Goal: Task Accomplishment & Management: Contribute content

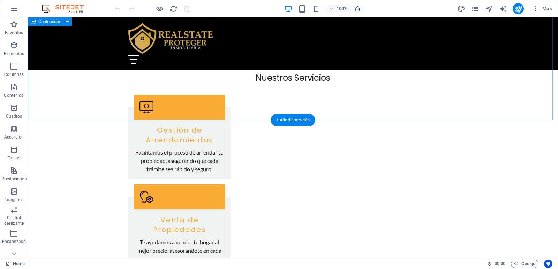
scroll to position [523, 0]
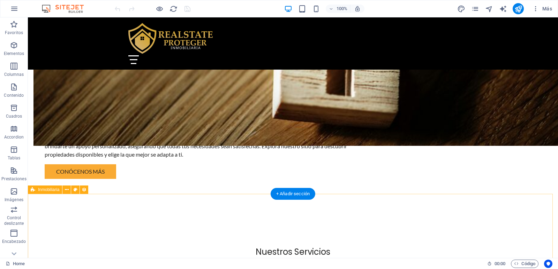
select select "68d8001a2f1c9850b806ab94"
select select "createdAt_DESC"
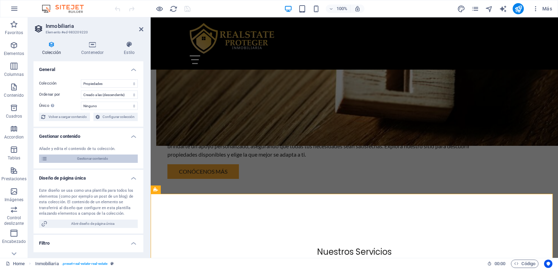
click at [88, 158] on span "Gestionar contenido" at bounding box center [92, 159] width 86 height 8
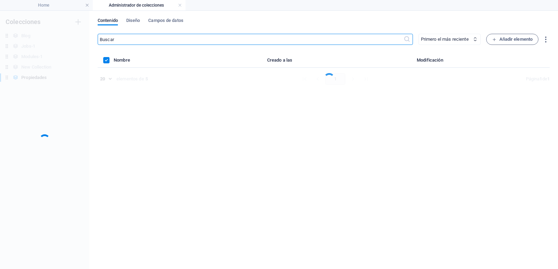
scroll to position [0, 0]
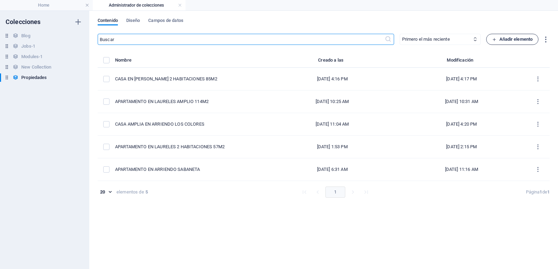
click at [518, 43] on span "Añadir elemento" at bounding box center [512, 39] width 41 height 8
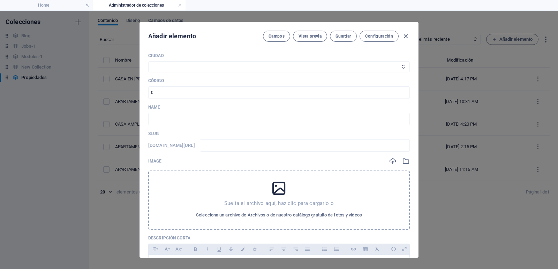
click at [238, 67] on select "Medellín Envigado Sabaneta Itagüí Bello [PERSON_NAME] La Estrella" at bounding box center [278, 66] width 261 height 11
select select "[GEOGRAPHIC_DATA]"
click at [148, 61] on select "Medellín Envigado Sabaneta Itagüí Bello [PERSON_NAME] La Estrella" at bounding box center [278, 66] width 261 height 11
click at [210, 95] on input "number" at bounding box center [278, 92] width 261 height 13
drag, startPoint x: 193, startPoint y: 99, endPoint x: 130, endPoint y: 96, distance: 63.1
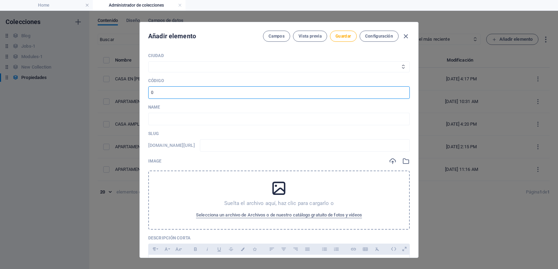
click at [130, 96] on div "Añadir elemento Campos Vista previa Guardar Configuración [GEOGRAPHIC_DATA] Env…" at bounding box center [279, 140] width 558 height 259
type input "100201"
click at [151, 118] on input "text" at bounding box center [278, 119] width 261 height 13
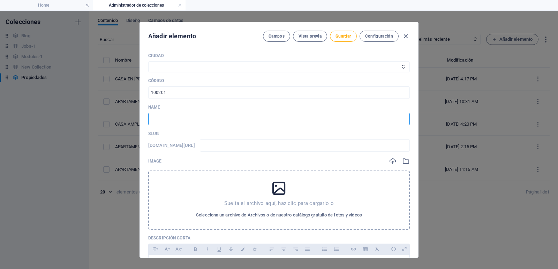
click at [203, 122] on input "text" at bounding box center [278, 119] width 261 height 13
paste input "APARTAESTUDIO EN [PERSON_NAME] CENTRAL"
type input "APARTAESTUDIO EN [PERSON_NAME] CENTRAL"
type input "apartaestudio-en-[PERSON_NAME]-central"
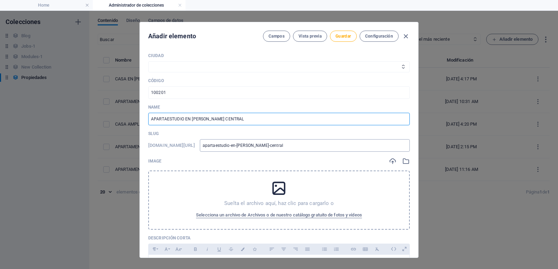
type input "APARTAESTUDIO EN [PERSON_NAME] CENTRAL"
click at [322, 146] on input "apartaestudio-en-[PERSON_NAME]-central" at bounding box center [305, 145] width 210 height 13
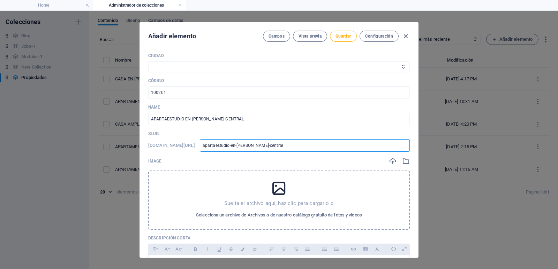
click at [322, 146] on input "apartaestudio-en-[PERSON_NAME]-central" at bounding box center [305, 145] width 210 height 13
click at [323, 147] on input "apartaestudio-en-[PERSON_NAME]-central" at bounding box center [305, 145] width 210 height 13
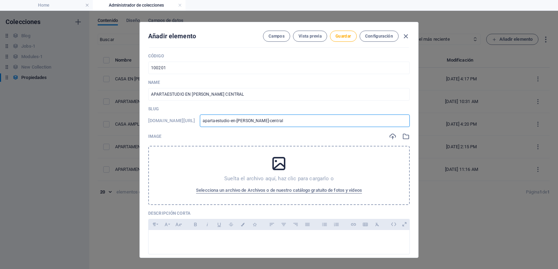
scroll to position [35, 0]
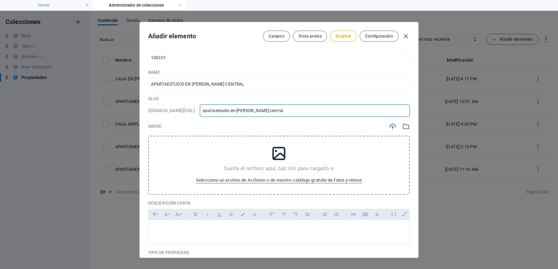
type input "1"
type input "10"
type input "100"
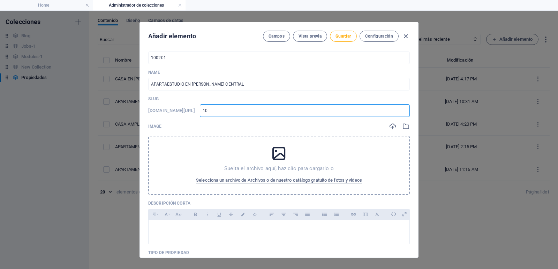
type input "100"
type input "1002"
type input "10020"
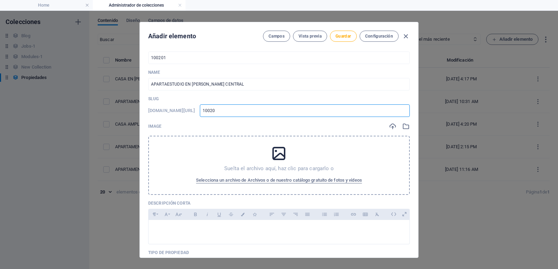
type input "100201"
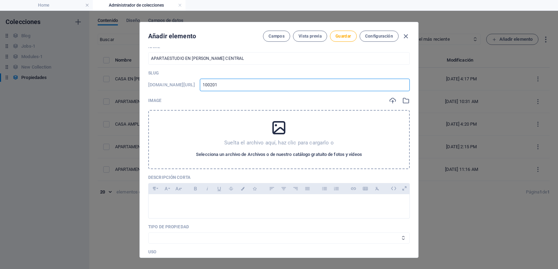
scroll to position [70, 0]
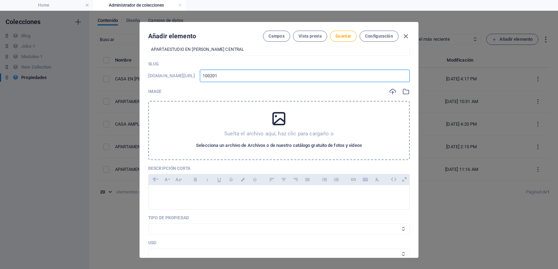
type input "100201"
click at [276, 143] on span "Selecciona un archivo de Archivos o de nuestro catálogo gratuito de fotos y víd…" at bounding box center [279, 145] width 166 height 8
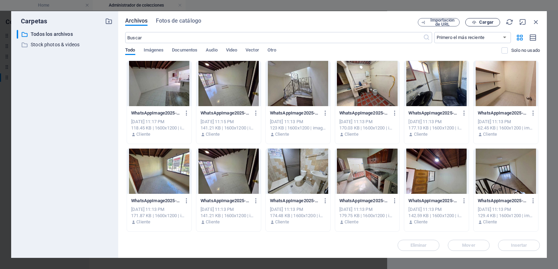
click at [475, 24] on icon "button" at bounding box center [474, 22] width 5 height 5
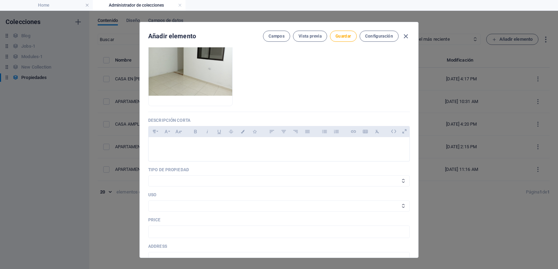
scroll to position [174, 0]
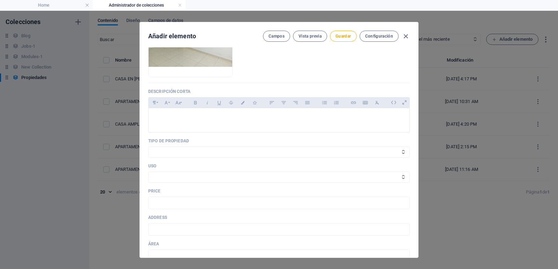
click at [180, 158] on div "[GEOGRAPHIC_DATA] Envigado Sabaneta Itagüí Bello [PERSON_NAME] La Estrella CÓDI…" at bounding box center [278, 210] width 261 height 663
select select "Apartamento"
click at [148, 147] on select "Casa Apartamento Oficina Local Finca Lote" at bounding box center [278, 152] width 261 height 11
click at [184, 178] on select "Arriendo Venta" at bounding box center [278, 177] width 261 height 11
select select "Arriendo"
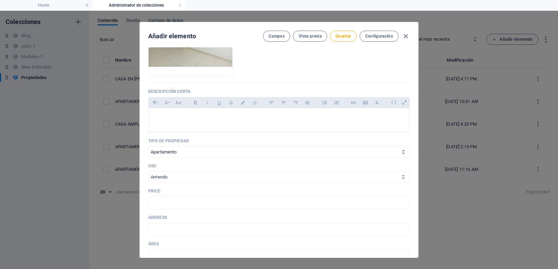
click at [148, 172] on select "Arriendo Venta" at bounding box center [278, 177] width 261 height 11
click at [185, 202] on input "text" at bounding box center [278, 203] width 261 height 13
type input "1.000.000"
click at [191, 227] on input "text" at bounding box center [278, 229] width 261 height 13
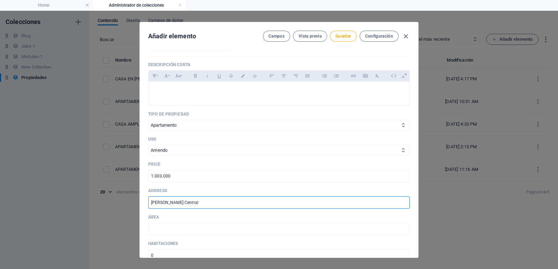
scroll to position [209, 0]
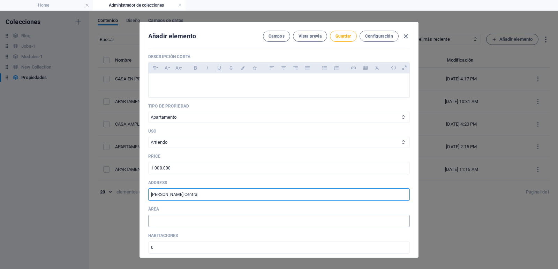
type input "[PERSON_NAME] Central"
click at [197, 223] on input "text" at bounding box center [278, 221] width 261 height 13
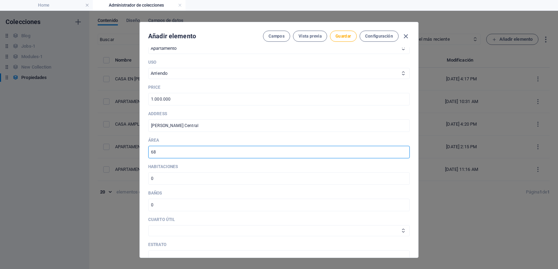
scroll to position [279, 0]
type input "68"
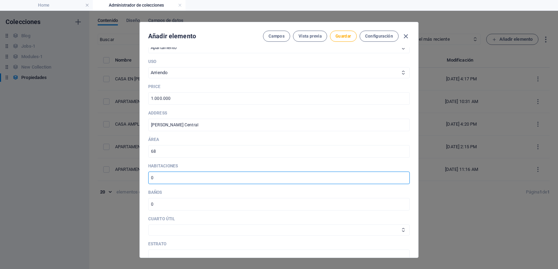
click at [189, 178] on input "number" at bounding box center [278, 178] width 261 height 13
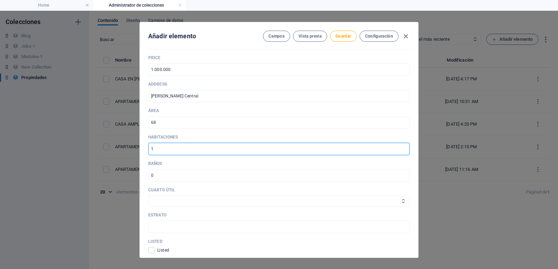
scroll to position [314, 0]
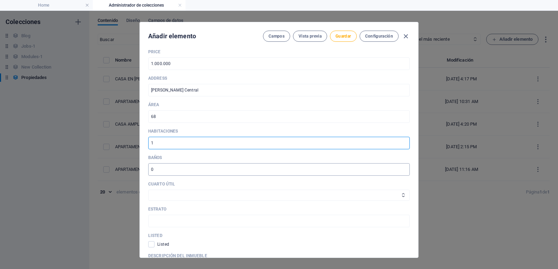
type input "1"
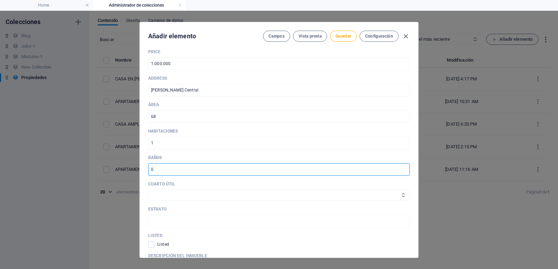
click at [154, 171] on input "number" at bounding box center [278, 169] width 261 height 13
type input "1"
click at [183, 191] on select "Si No" at bounding box center [278, 195] width 261 height 11
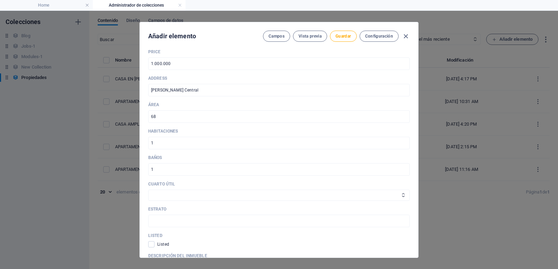
click at [171, 179] on div "[GEOGRAPHIC_DATA] Envigado Sabaneta Itagüí Bello [PERSON_NAME] La Estrella CÓDI…" at bounding box center [278, 70] width 261 height 663
click at [174, 193] on select "Si No" at bounding box center [278, 195] width 261 height 11
select select "No"
click at [148, 190] on select "Si No" at bounding box center [278, 195] width 261 height 11
click at [178, 220] on input "text" at bounding box center [278, 221] width 261 height 13
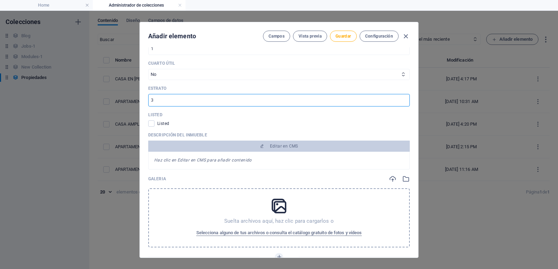
scroll to position [488, 0]
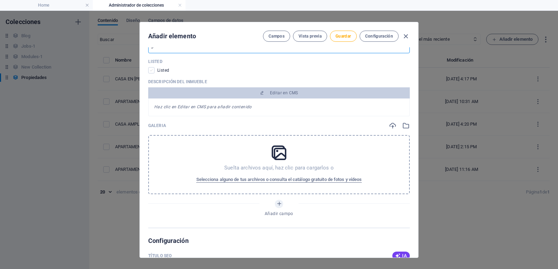
type input "3"
click at [151, 72] on span at bounding box center [151, 70] width 6 height 6
click at [151, 72] on input "checkbox" at bounding box center [152, 70] width 9 height 6
checkbox input "true"
click at [301, 152] on div "Suelta archivos aquí, haz clic para cargarlos o Selecciona alguno de tus archiv…" at bounding box center [278, 164] width 261 height 59
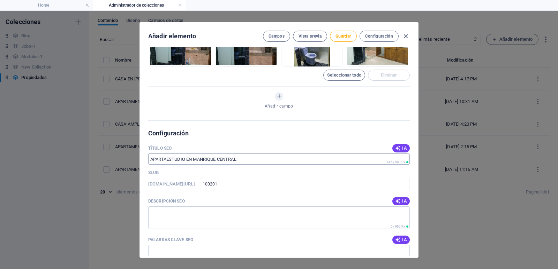
scroll to position [697, 0]
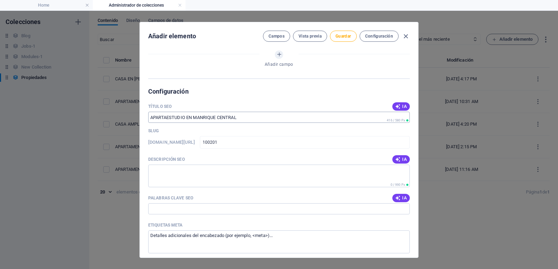
click at [152, 120] on input "Título SEO" at bounding box center [278, 117] width 261 height 11
paste input "Apartaestudio en arriendo en [PERSON_NAME][GEOGRAPHIC_DATA] – 68 m²"
type input "Apartaestudio en arriendo en [PERSON_NAME][GEOGRAPHIC_DATA] – 68 m²"
click at [184, 182] on textarea "Descripción SEO" at bounding box center [278, 176] width 261 height 23
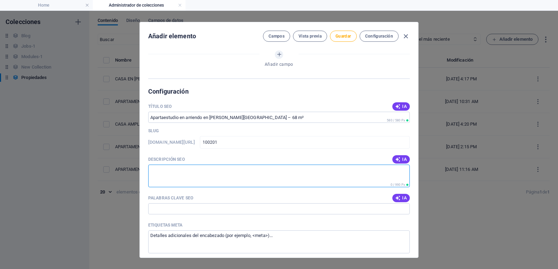
paste textarea "Arrienda un apartaestudio de 68 m² en [PERSON_NAME][GEOGRAPHIC_DATA], [GEOGRAPH…"
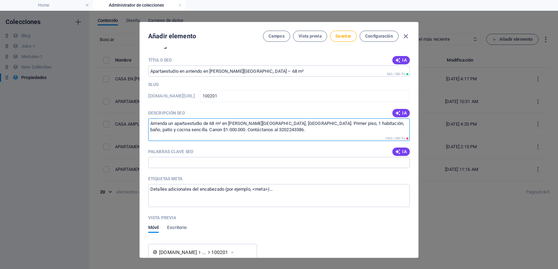
scroll to position [767, 0]
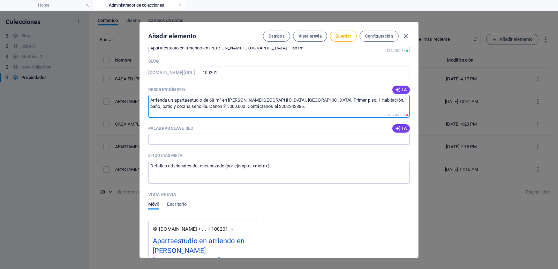
type textarea "Arrienda un apartaestudio de 68 m² en [PERSON_NAME][GEOGRAPHIC_DATA], [GEOGRAPH…"
click at [205, 141] on input "Palabras clave SEO" at bounding box center [278, 139] width 261 height 11
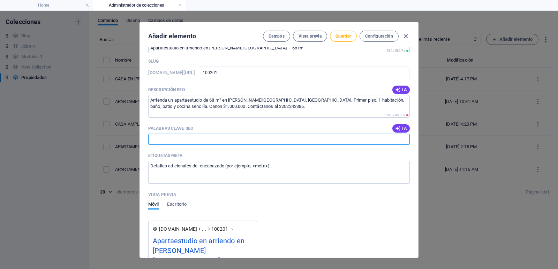
paste input "Apartaestudio en arriendo [PERSON_NAME] Central Apartaestudio en arriendo [GEOG…"
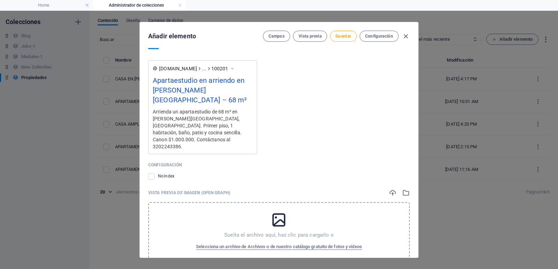
scroll to position [938, 0]
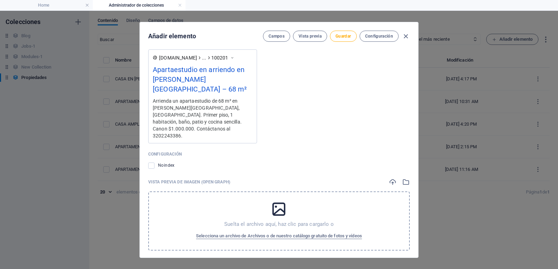
type input "Apartaestudio en arriendo [PERSON_NAME] Central Apartaestudio en arriendo [GEOG…"
click at [284, 207] on icon at bounding box center [278, 209] width 17 height 17
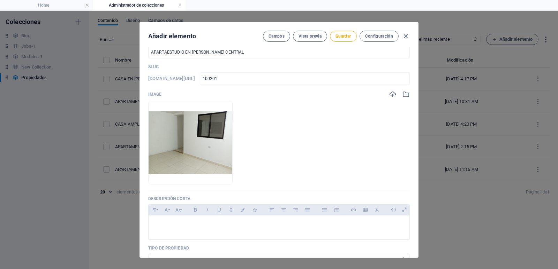
scroll to position [0, 0]
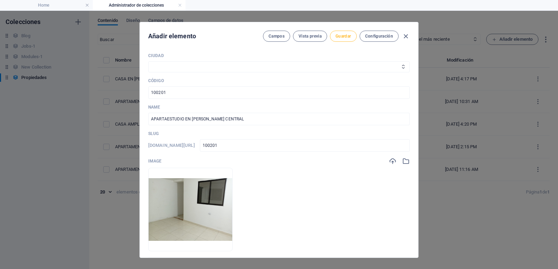
click at [334, 38] on button "Guardar" at bounding box center [343, 36] width 26 height 11
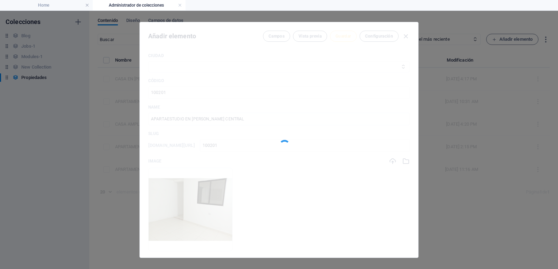
type input "100201"
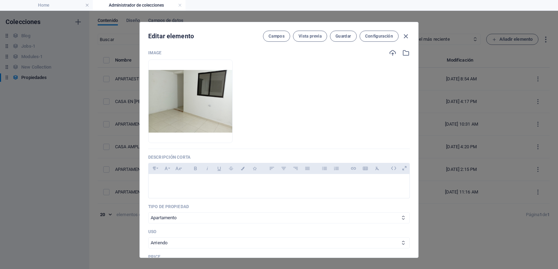
scroll to position [105, 0]
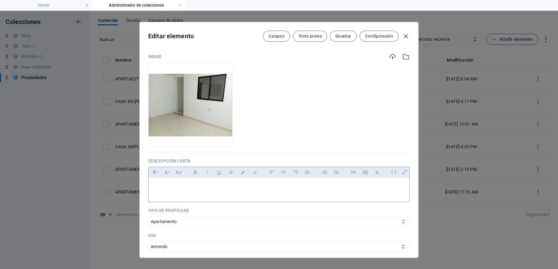
click at [280, 190] on p at bounding box center [279, 187] width 250 height 7
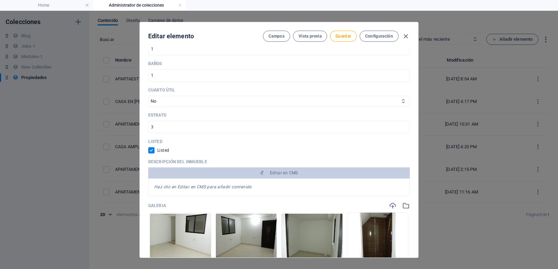
scroll to position [453, 0]
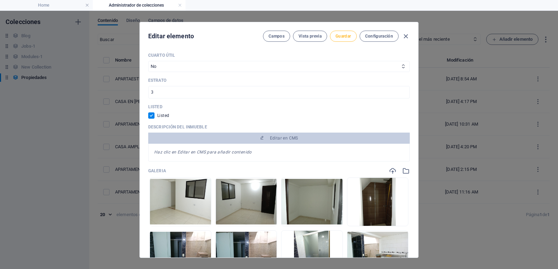
click at [335, 37] on span "Guardar" at bounding box center [342, 36] width 15 height 6
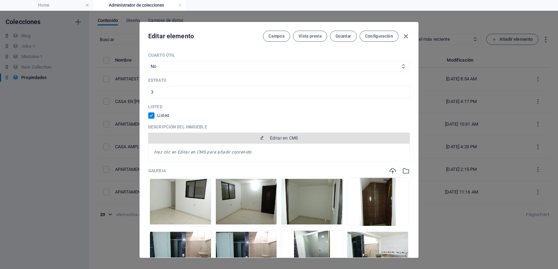
click at [271, 136] on span "Editar en CMS" at bounding box center [284, 139] width 28 height 6
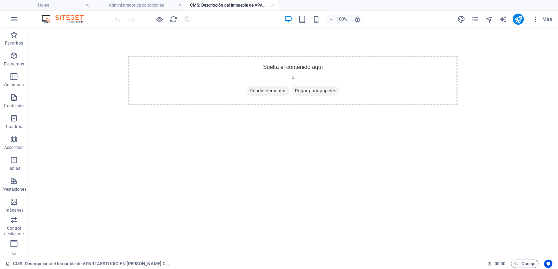
scroll to position [0, 0]
click at [15, 57] on icon "button" at bounding box center [14, 56] width 8 height 8
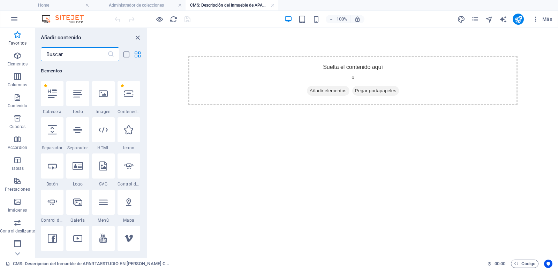
scroll to position [97, 0]
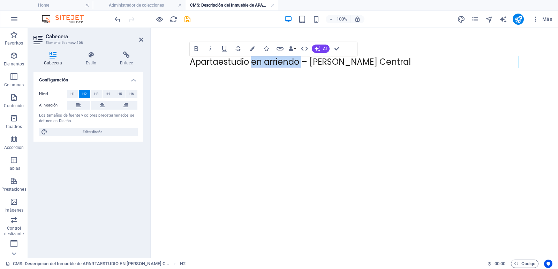
drag, startPoint x: 301, startPoint y: 62, endPoint x: 252, endPoint y: 63, distance: 49.2
click at [252, 63] on h2 "Apartaestudio en arriendo – [PERSON_NAME] Central" at bounding box center [354, 62] width 329 height 13
click at [239, 66] on h2 "Apartaestudio – [PERSON_NAME][GEOGRAPHIC_DATA]" at bounding box center [354, 62] width 329 height 13
click at [248, 85] on div "Apartaestudio – [PERSON_NAME][GEOGRAPHIC_DATA]" at bounding box center [354, 62] width 340 height 68
click at [232, 64] on h2 "Apartaestudio – [PERSON_NAME][GEOGRAPHIC_DATA]" at bounding box center [354, 62] width 329 height 13
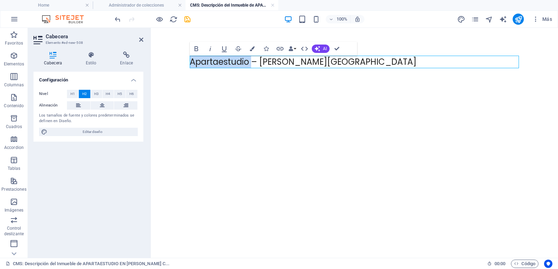
click at [232, 64] on h2 "Apartaestudio – [PERSON_NAME][GEOGRAPHIC_DATA]" at bounding box center [354, 62] width 329 height 13
drag, startPoint x: 82, startPoint y: 36, endPoint x: 336, endPoint y: 47, distance: 254.3
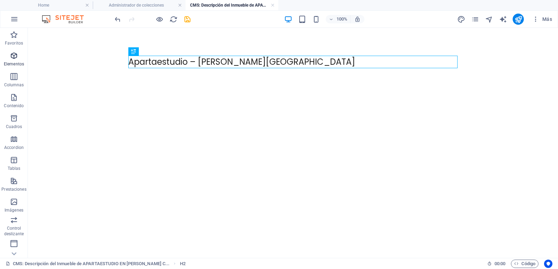
click at [16, 59] on icon "button" at bounding box center [14, 56] width 8 height 8
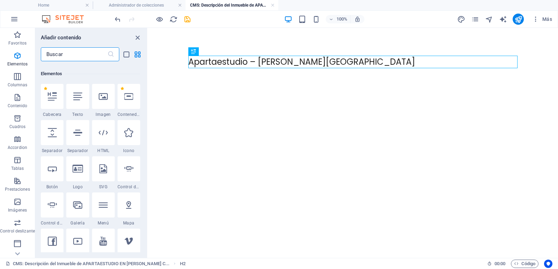
scroll to position [131, 0]
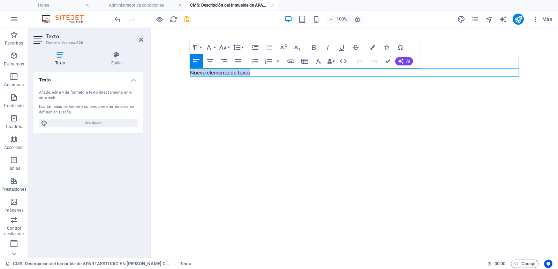
click at [276, 74] on p "Nuevo elemento de texto" at bounding box center [354, 72] width 329 height 8
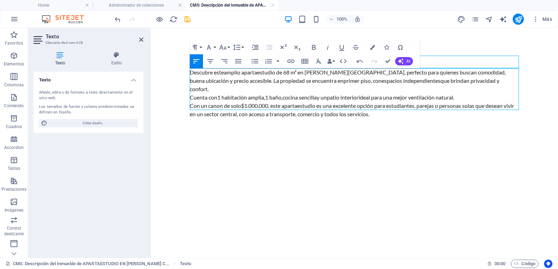
click at [471, 82] on p "Descubre este amplio apartaestudio de 68 m² en [PERSON_NAME][GEOGRAPHIC_DATA] ,…" at bounding box center [354, 80] width 329 height 25
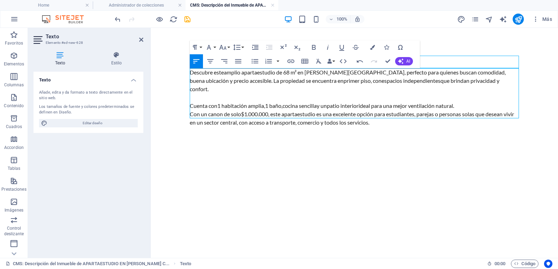
click at [469, 102] on p "Cuenta con 1 habitación amplia , 1 baño , cocina sencilla y un patio interior i…" at bounding box center [354, 106] width 329 height 8
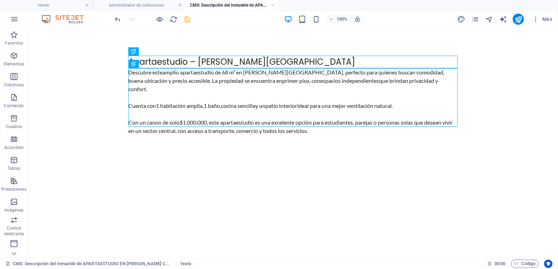
click at [183, 19] on icon "save" at bounding box center [187, 19] width 8 height 8
click at [513, 17] on button "publish" at bounding box center [517, 19] width 11 height 11
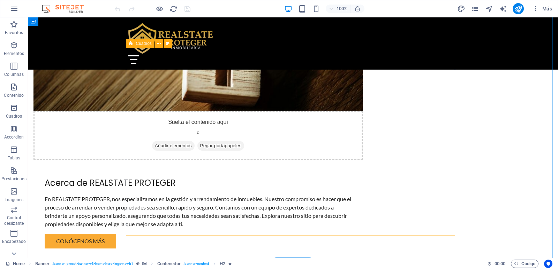
scroll to position [662, 0]
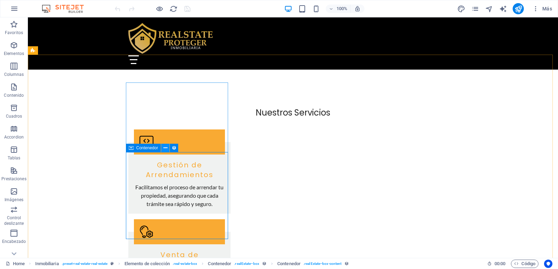
click at [166, 150] on icon at bounding box center [165, 148] width 4 height 7
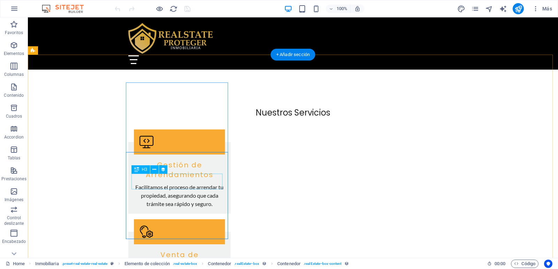
click at [155, 171] on icon at bounding box center [154, 169] width 4 height 7
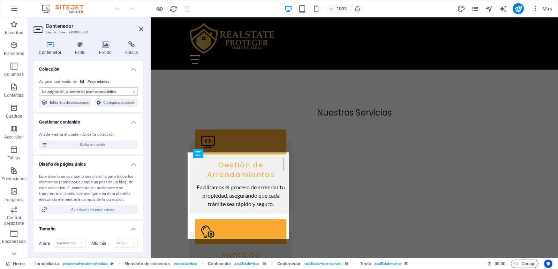
scroll to position [0, 0]
click at [89, 104] on span "Editar lista de colecciones" at bounding box center [68, 103] width 39 height 8
select select "68d8001a2f1c9850b806ab94"
select select "createdAt_DESC"
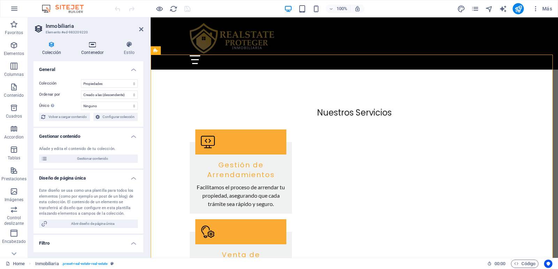
click at [94, 51] on h4 "Contenedor" at bounding box center [93, 48] width 43 height 15
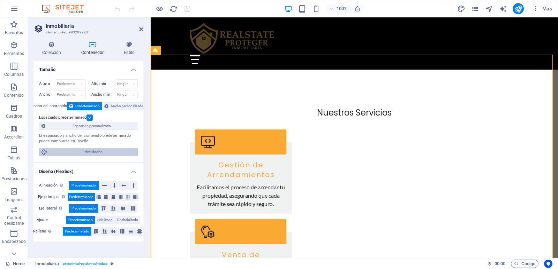
click at [105, 155] on span "Editar diseño" at bounding box center [92, 152] width 86 height 8
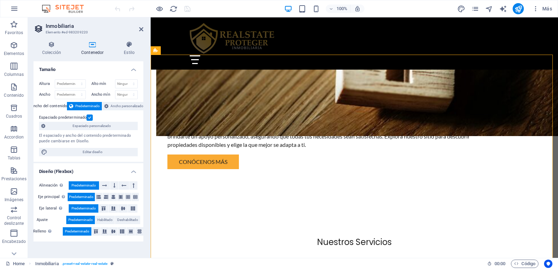
select select "rem"
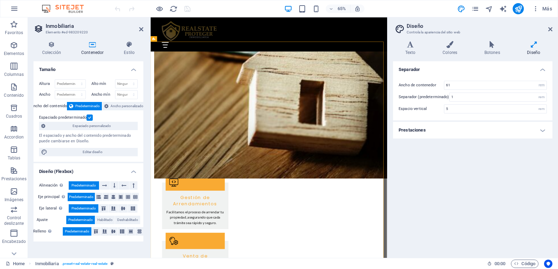
scroll to position [792, 0]
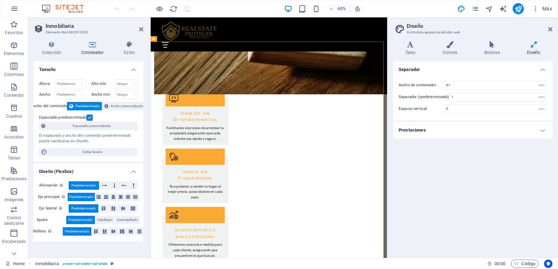
click at [454, 131] on h4 "Prestaciones" at bounding box center [472, 130] width 159 height 17
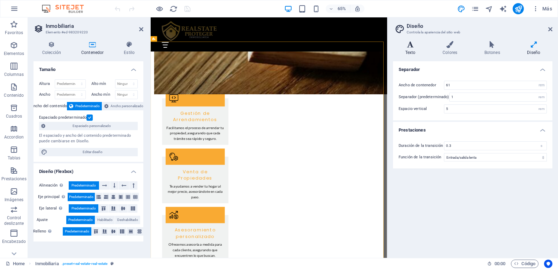
click at [418, 47] on icon at bounding box center [410, 44] width 35 height 7
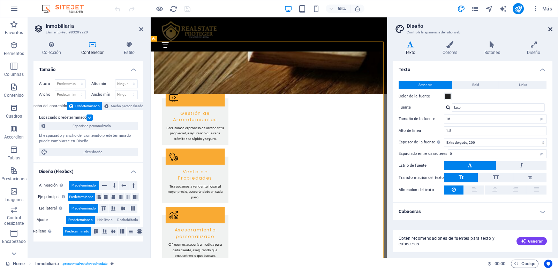
drag, startPoint x: 551, startPoint y: 30, endPoint x: 400, endPoint y: 12, distance: 151.6
click at [551, 30] on icon at bounding box center [550, 29] width 4 height 6
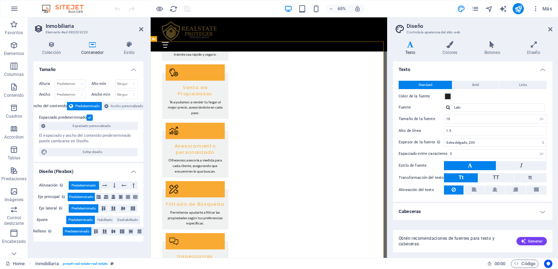
scroll to position [662, 0]
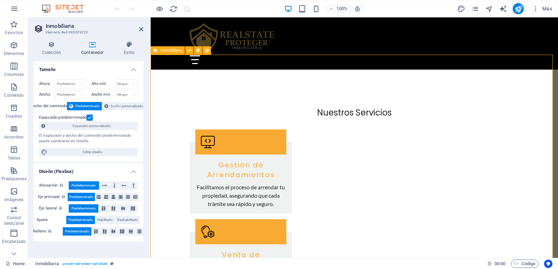
click at [141, 30] on icon at bounding box center [141, 29] width 4 height 6
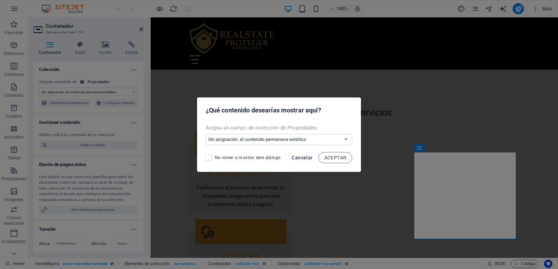
click at [299, 157] on span "Cancelar" at bounding box center [301, 158] width 21 height 6
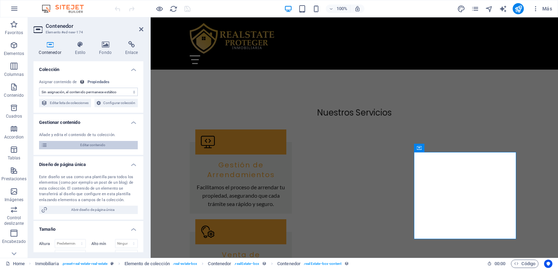
click at [52, 150] on span "Editar contenido" at bounding box center [92, 145] width 86 height 8
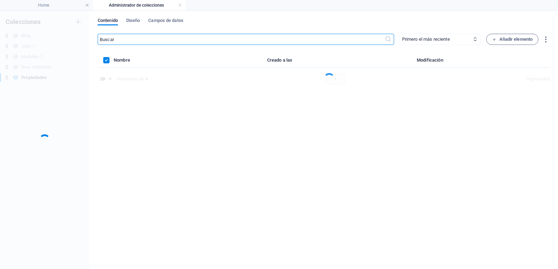
scroll to position [0, 0]
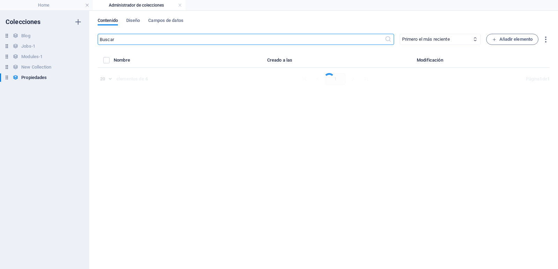
select select "[GEOGRAPHIC_DATA]"
select select "Apartamento"
select select "Arriendo"
select select "No"
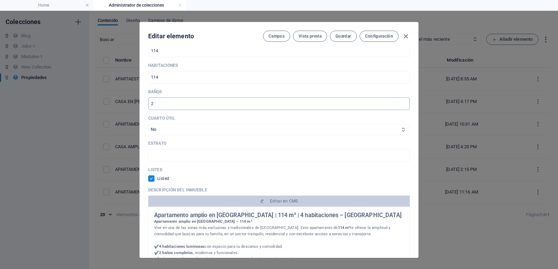
scroll to position [279, 0]
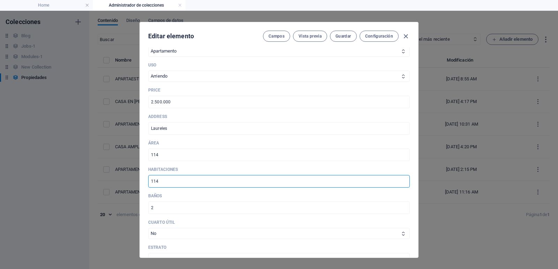
drag, startPoint x: 168, startPoint y: 187, endPoint x: 131, endPoint y: 187, distance: 37.6
click at [131, 187] on div "Editar elemento Campos Vista previa Guardar Configuración Ciudad Medellín Envig…" at bounding box center [279, 140] width 558 height 259
type input "4"
click at [340, 39] on button "Guardar" at bounding box center [343, 36] width 26 height 11
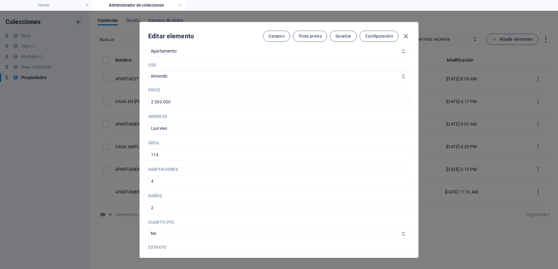
click at [406, 38] on icon "button" at bounding box center [405, 36] width 8 height 8
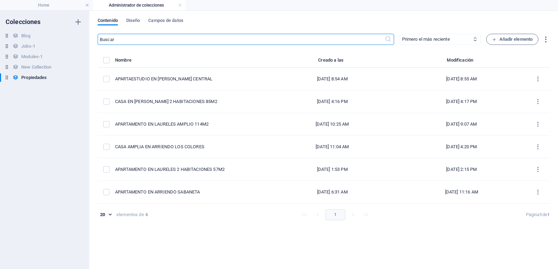
checkbox input "false"
type input "093002"
